Goal: Transaction & Acquisition: Purchase product/service

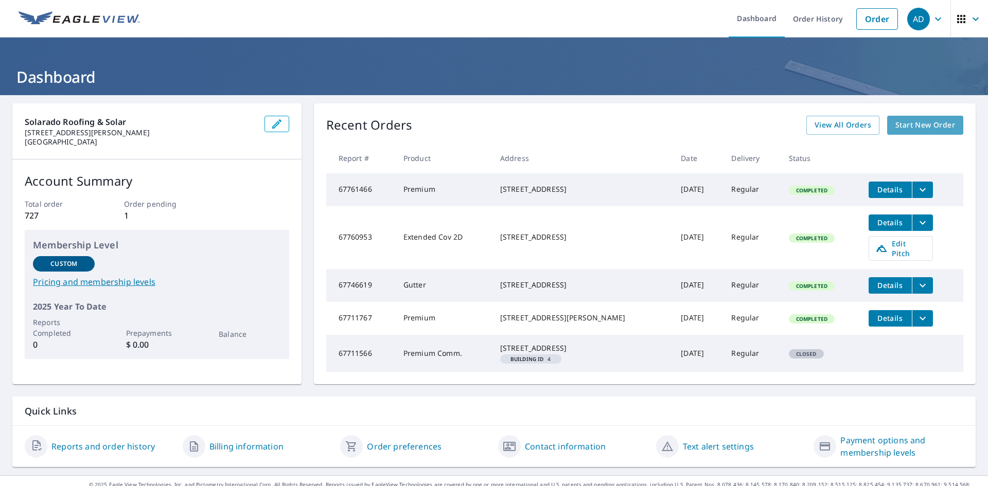
click at [910, 128] on span "Start New Order" at bounding box center [925, 125] width 60 height 13
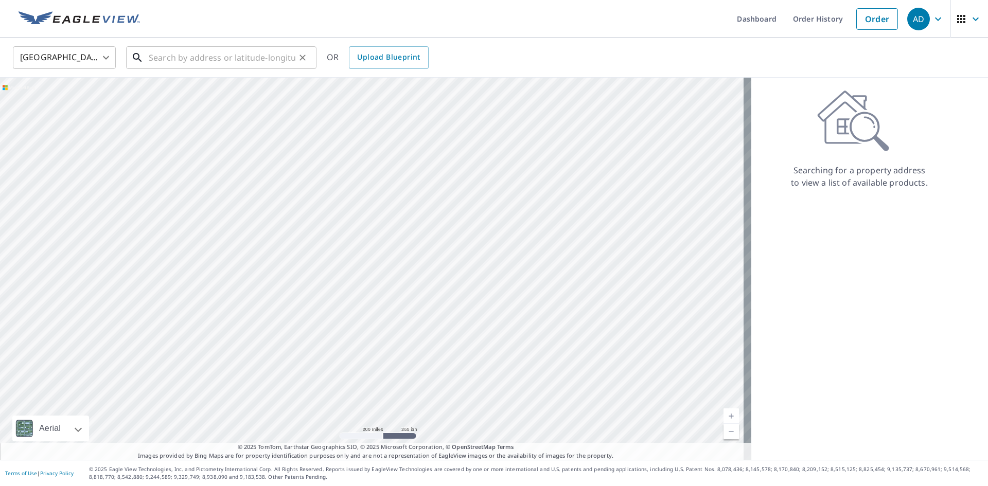
click at [172, 57] on input "text" at bounding box center [222, 57] width 147 height 29
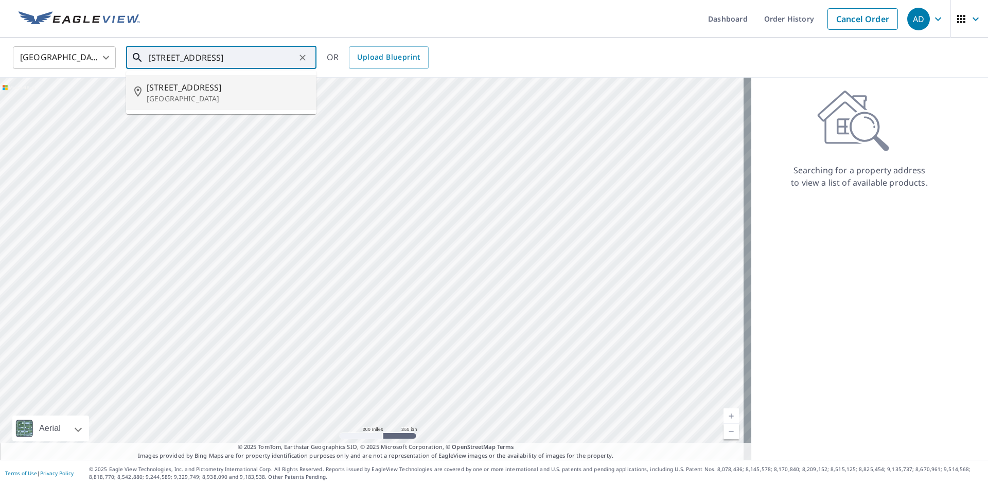
click at [188, 102] on p "[GEOGRAPHIC_DATA]" at bounding box center [228, 99] width 162 height 10
type input "[STREET_ADDRESS]"
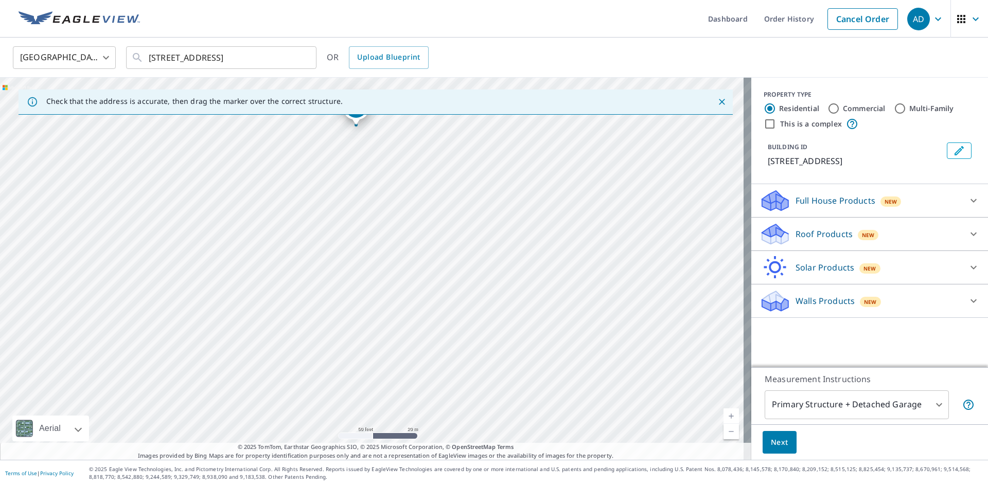
drag, startPoint x: 326, startPoint y: 317, endPoint x: 343, endPoint y: 219, distance: 99.6
click at [343, 219] on div "[STREET_ADDRESS]" at bounding box center [375, 269] width 751 height 382
drag, startPoint x: 324, startPoint y: 186, endPoint x: 330, endPoint y: 245, distance: 58.9
click at [330, 245] on div "[STREET_ADDRESS]" at bounding box center [375, 269] width 751 height 382
drag, startPoint x: 230, startPoint y: 222, endPoint x: 255, endPoint y: 238, distance: 29.8
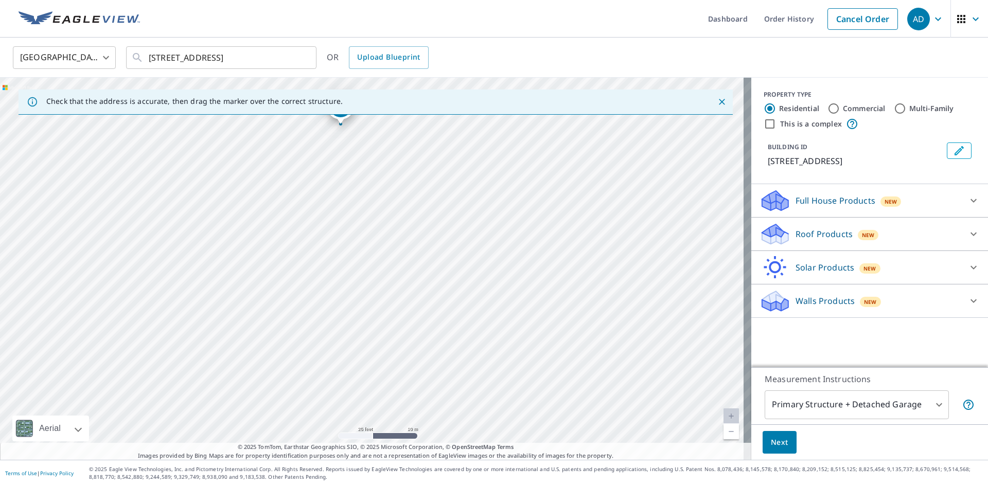
click at [255, 238] on div "[STREET_ADDRESS]" at bounding box center [375, 269] width 751 height 382
click at [764, 125] on input "This is a complex" at bounding box center [770, 124] width 12 height 12
checkbox input "true"
radio input "false"
radio input "true"
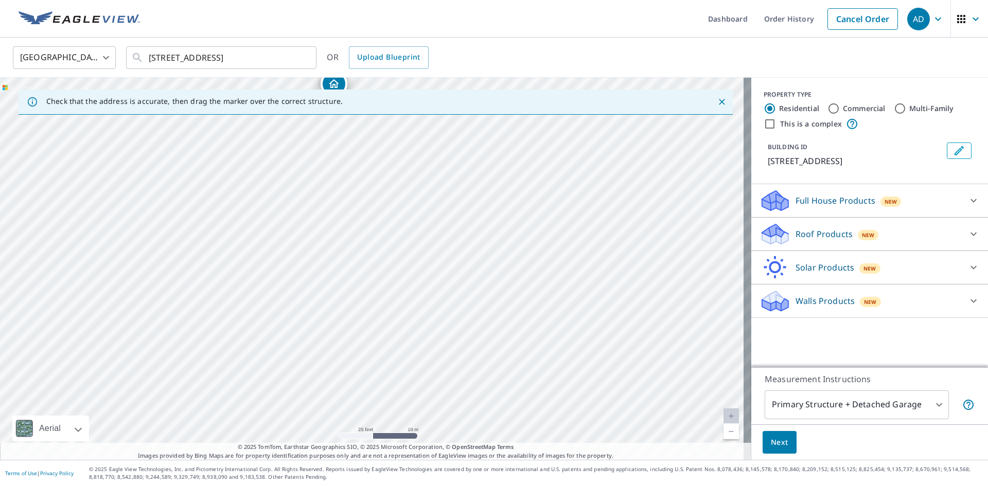
type input "4"
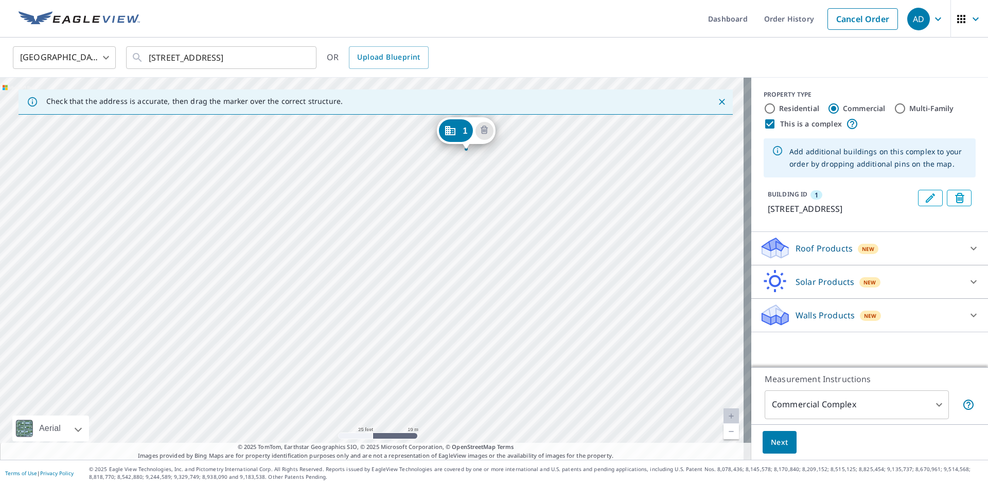
drag, startPoint x: 324, startPoint y: 358, endPoint x: 419, endPoint y: 228, distance: 160.9
click at [419, 228] on div "1 [STREET_ADDRESS]" at bounding box center [375, 269] width 751 height 382
drag, startPoint x: 462, startPoint y: 125, endPoint x: 294, endPoint y: 268, distance: 220.8
drag, startPoint x: 324, startPoint y: 298, endPoint x: 317, endPoint y: 299, distance: 6.8
click at [317, 299] on div "1 [STREET_ADDRESS]" at bounding box center [375, 269] width 751 height 382
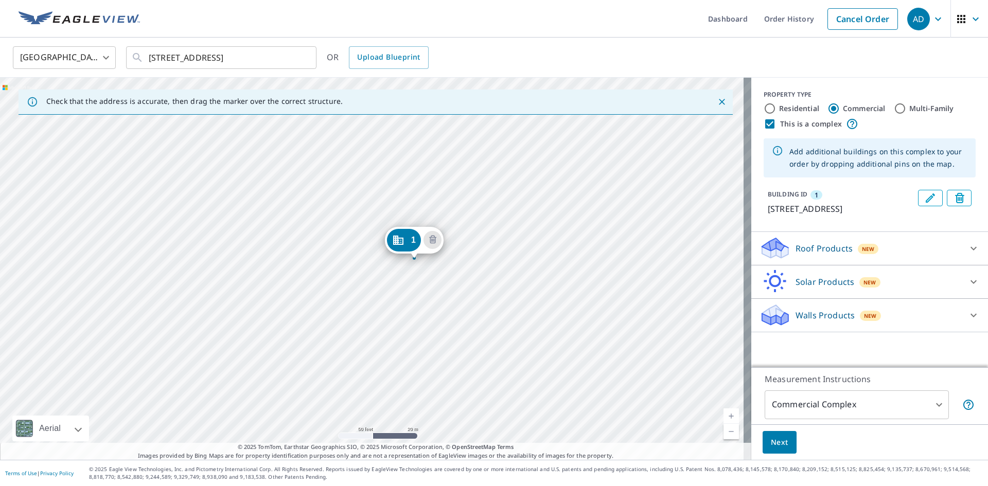
drag, startPoint x: 504, startPoint y: 191, endPoint x: 482, endPoint y: 245, distance: 58.6
click at [482, 245] on div "1 [STREET_ADDRESS]" at bounding box center [375, 269] width 751 height 382
click at [812, 255] on p "Roof Products" at bounding box center [823, 248] width 57 height 12
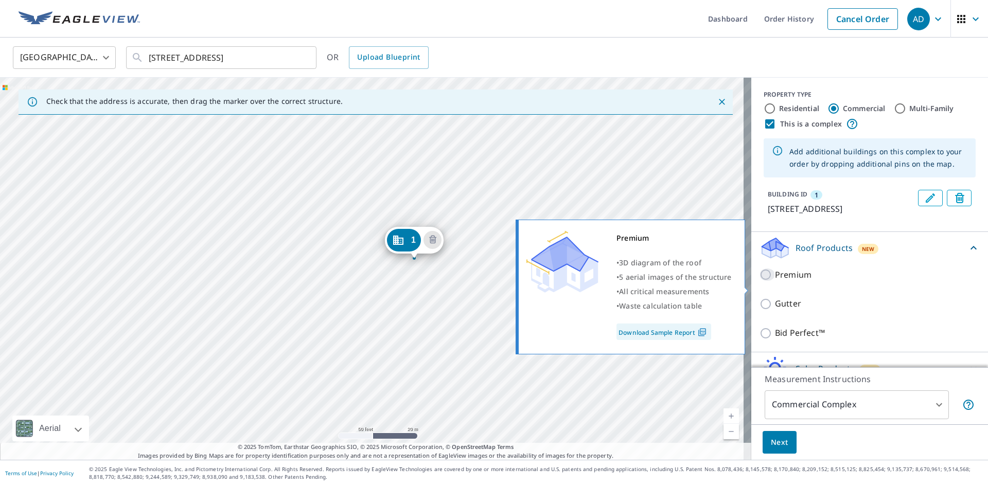
click at [762, 281] on input "Premium" at bounding box center [766, 275] width 15 height 12
checkbox input "true"
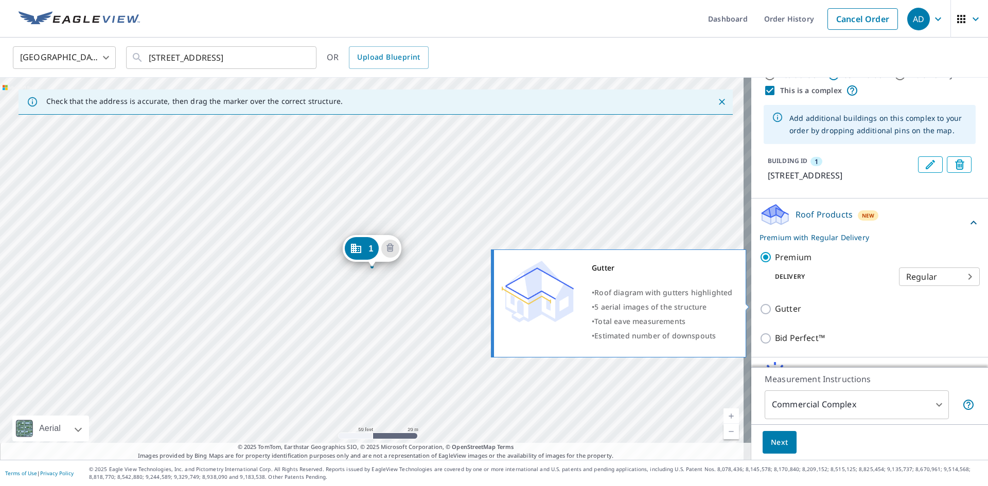
scroll to position [51, 0]
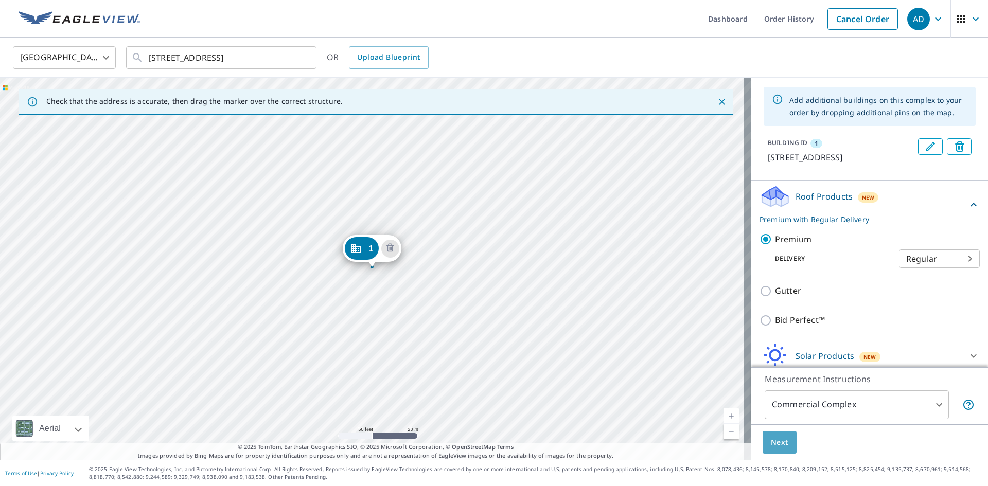
click at [774, 443] on span "Next" at bounding box center [779, 442] width 17 height 13
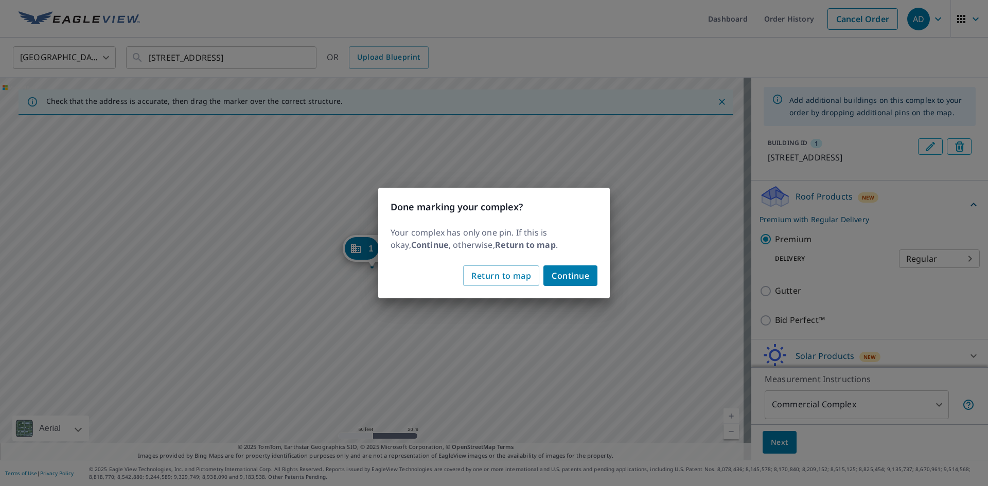
click at [562, 277] on span "Continue" at bounding box center [571, 276] width 38 height 14
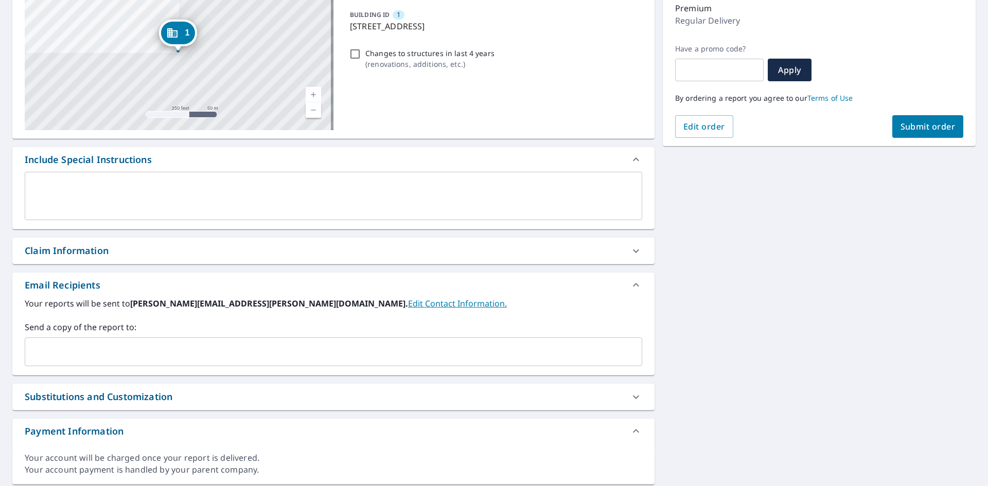
scroll to position [154, 0]
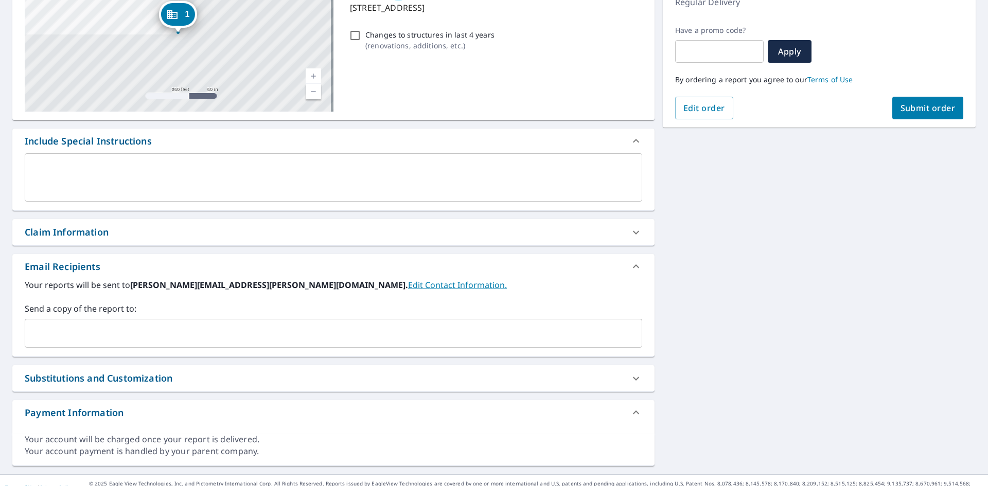
click at [81, 331] on input "text" at bounding box center [325, 334] width 593 height 20
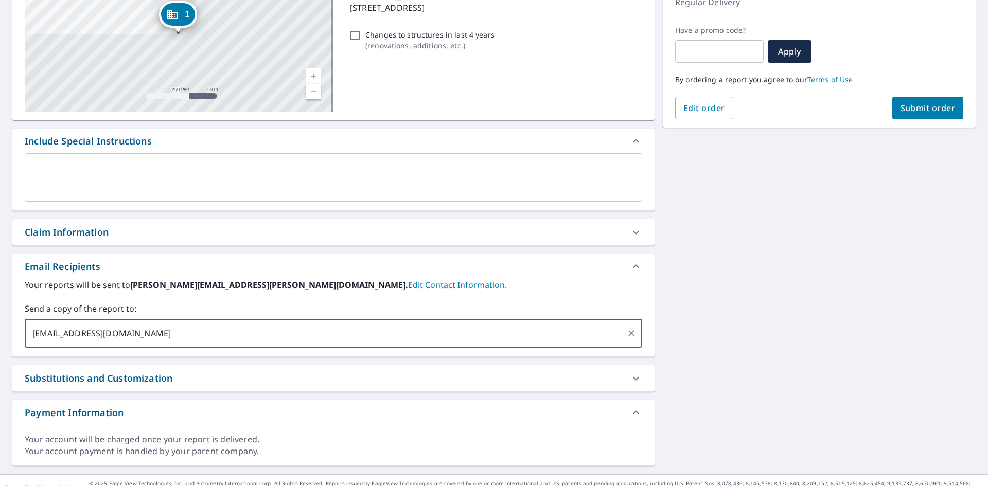
type input "[EMAIL_ADDRESS][DOMAIN_NAME]"
click at [906, 111] on span "Submit order" at bounding box center [927, 107] width 55 height 11
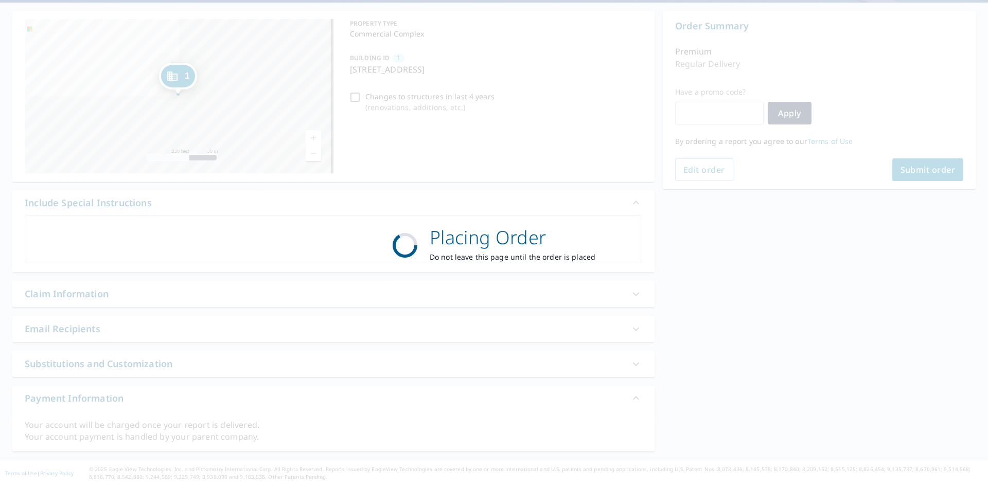
scroll to position [93, 0]
